Goal: Communication & Community: Answer question/provide support

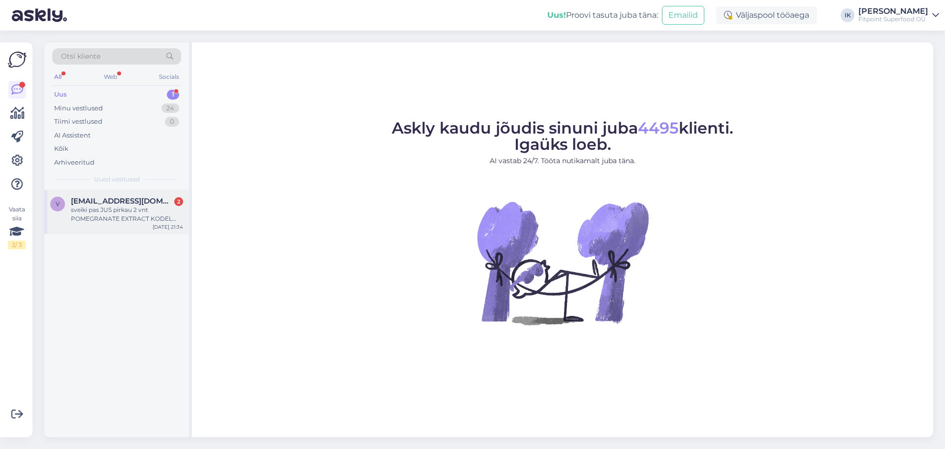
click at [113, 207] on div "sveiki pas JUS pirkau 2 vnt POMEGRANATE EXTRACT KODEL PAKUOTESE SKIRIASI KAPSUL…" at bounding box center [127, 214] width 112 height 18
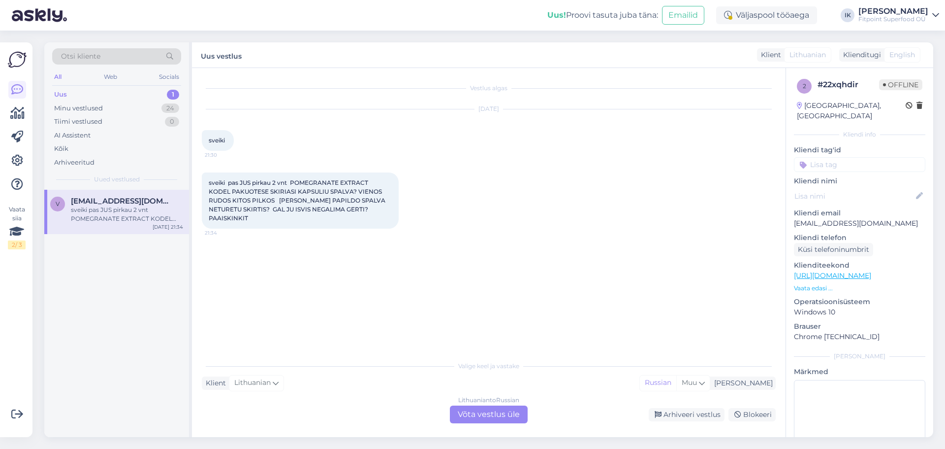
click at [499, 410] on div "Lithuanian to Russian Võta vestlus üle" at bounding box center [489, 414] width 78 height 18
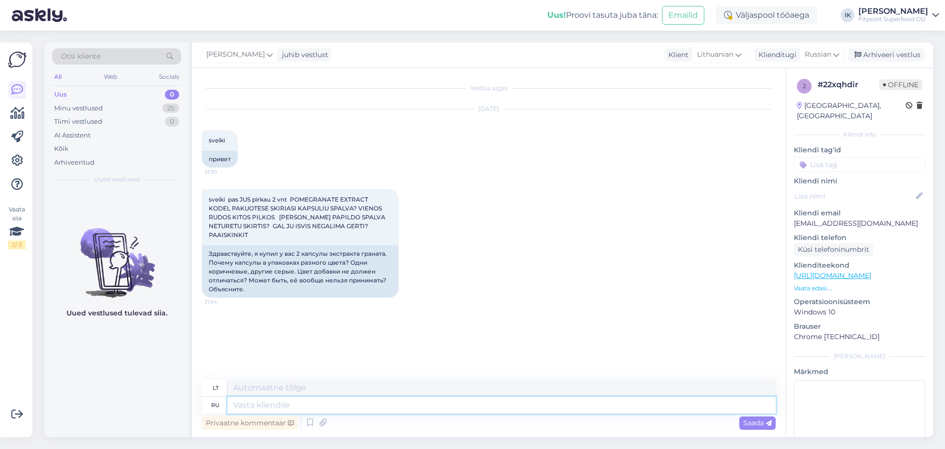
click at [499, 410] on textarea at bounding box center [501, 404] width 549 height 17
type textarea "L"
type textarea "j"
type textarea "Добрый де"
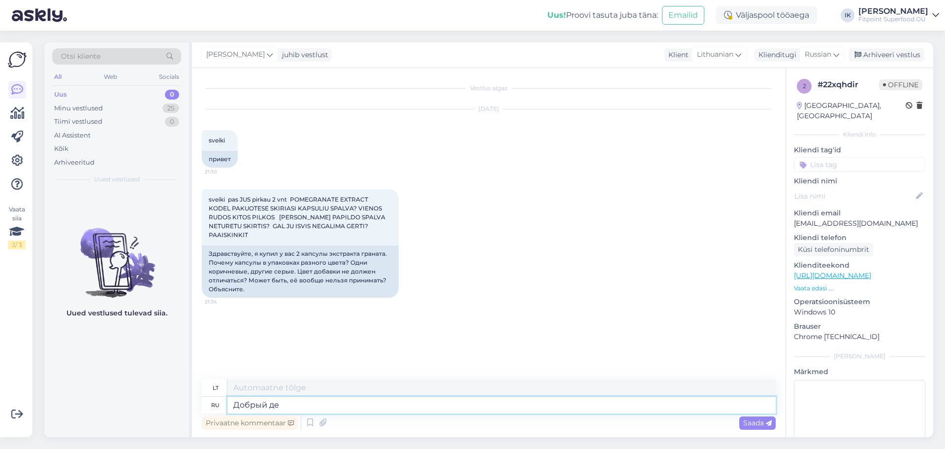
type textarea "Geras"
type textarea "Добрый день,капсулы"
type textarea "Laba diena, kapsulės."
type textarea "Добрый день,капсулы разного"
type textarea "Laba diena, įvairių rūšių kapsulės"
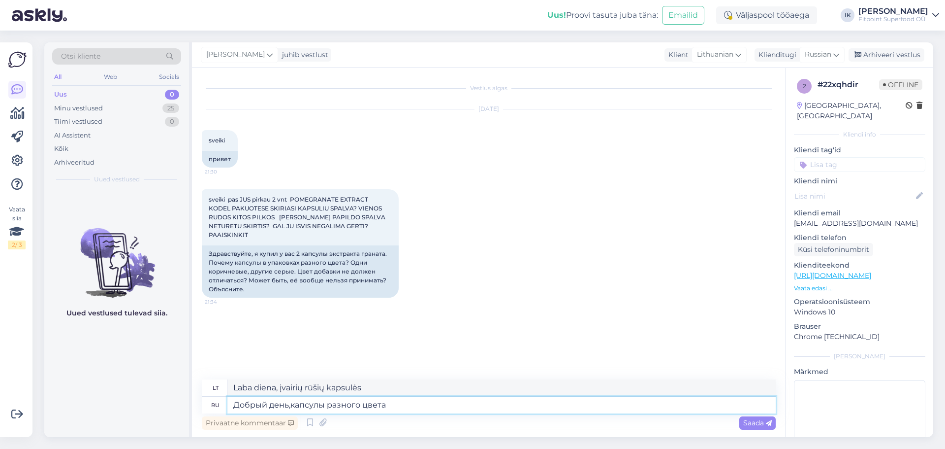
type textarea "Добрый день,капсулы разного цвета в"
type textarea "Laba diena, kapsulės yra įvairių spalvų."
type textarea "Добрый день,капсулы разного цвета в"
type textarea "Laba diena, kapsulės yra įvairių spalvų"
type textarea "Добрый день,капсулы разного цвета в разных"
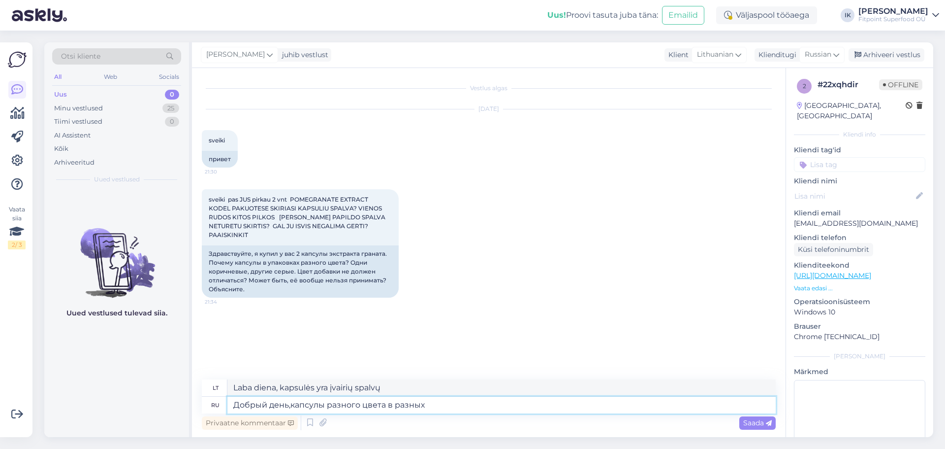
type textarea "Laba diena, kapsulės yra skirtingų spalvų"
type textarea "Добрый день,капсулы разного цвета в разных упаковках или"
type textarea "Laba diena, kapsulės yra skirtingų spalvų skirtingose ​​pakuotėse."
type textarea "Добрый день,капсулы разного цвета в разных упаковках или в"
type textarea "Laba diena, kapsulės yra skirtingų spalvų skirtingose ​​pakuotėse arba"
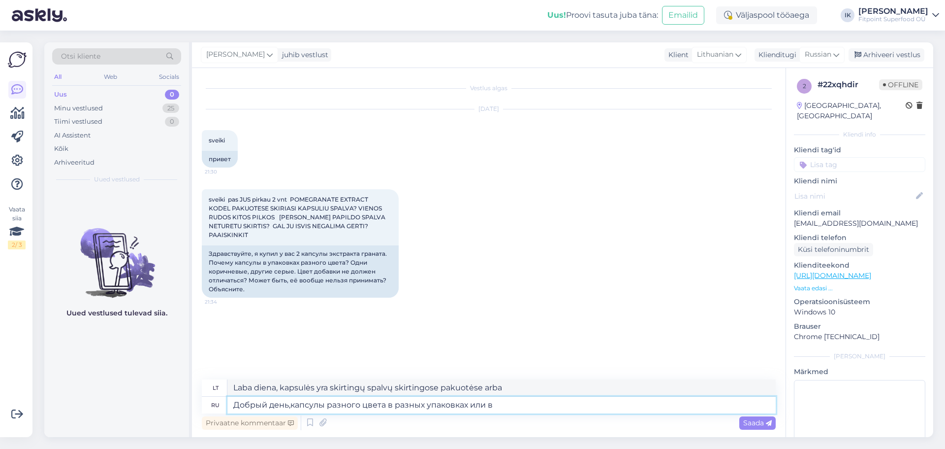
type textarea "Добрый день,капсулы разного цвета в разных упаковках или в о"
type textarea "Laba diena, kapsulės yra skirtingų spalvų, skirtingose ​​pakuotėse arba"
type textarea "Добрый день,капсулы разного цвета в разных упаковках или в одно"
type textarea "Laba diena, ar skirtingų spalvų kapsulės yra skirtingose ​​pakuotėse, ar vienoj…"
type textarea "Добрый день,капсулы разного цвета в разных упаковках или в одной?"
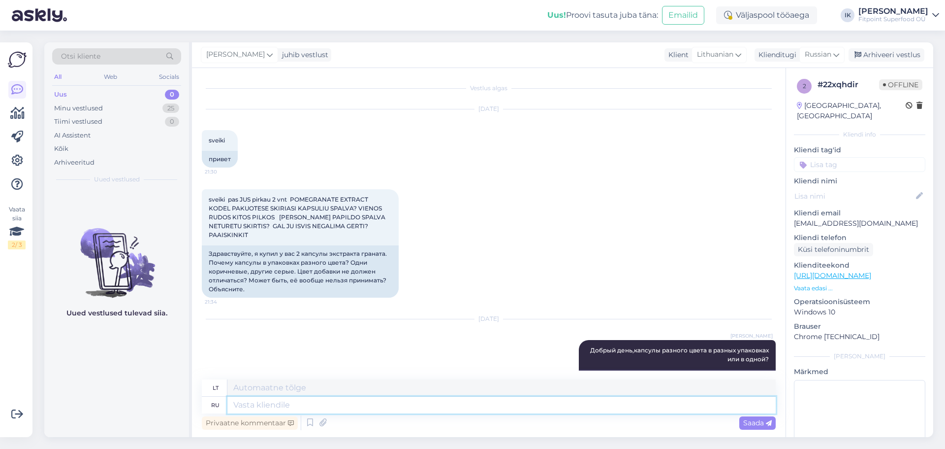
scroll to position [35, 0]
